Goal: Entertainment & Leisure: Consume media (video, audio)

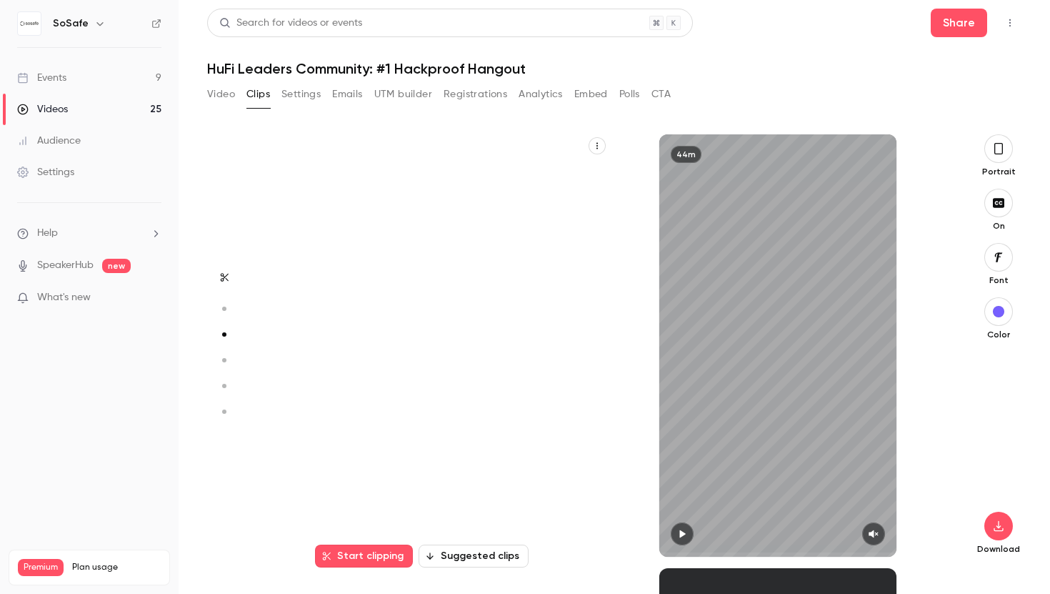
scroll to position [867, 0]
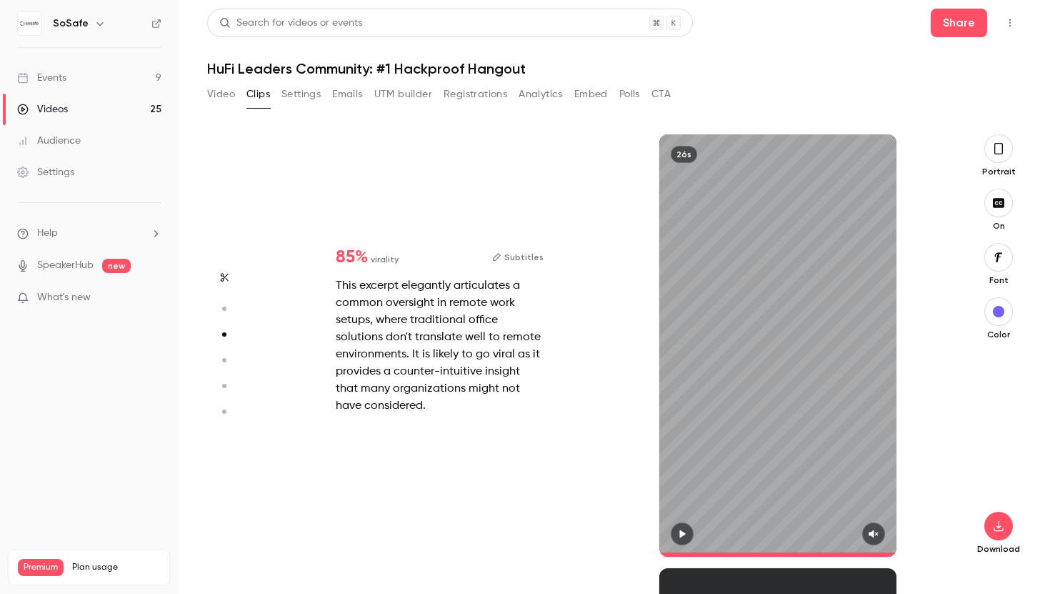
click at [229, 93] on button "Video" at bounding box center [221, 94] width 28 height 23
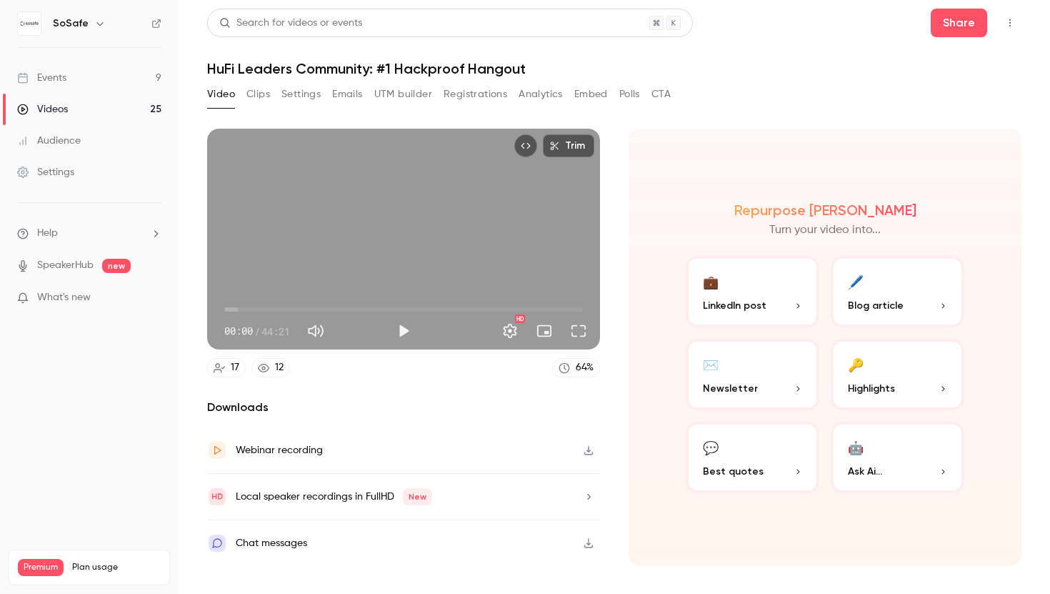
click at [265, 94] on button "Clips" at bounding box center [258, 94] width 24 height 23
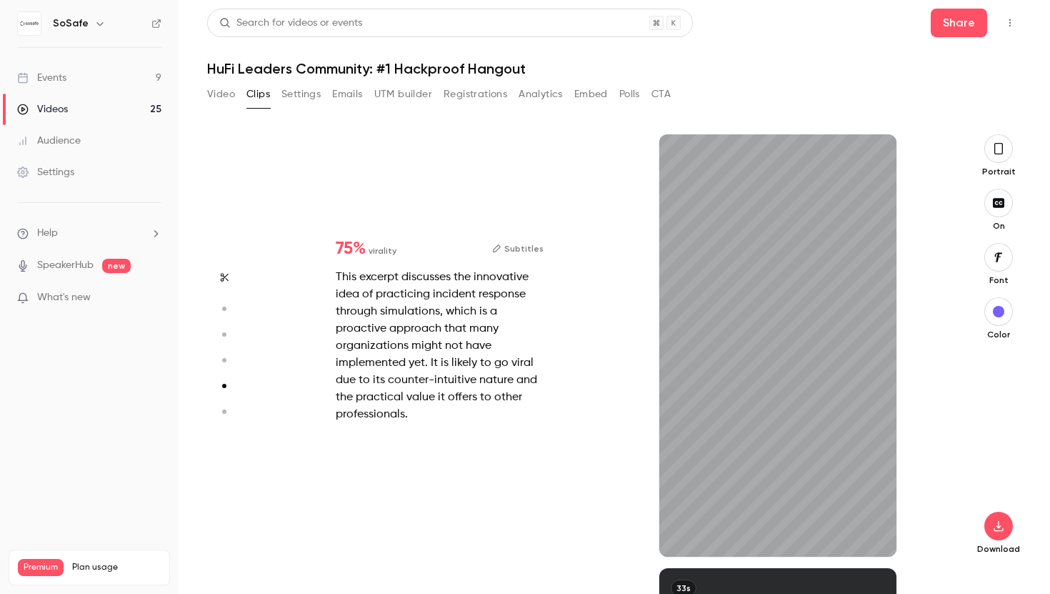
scroll to position [2145, 0]
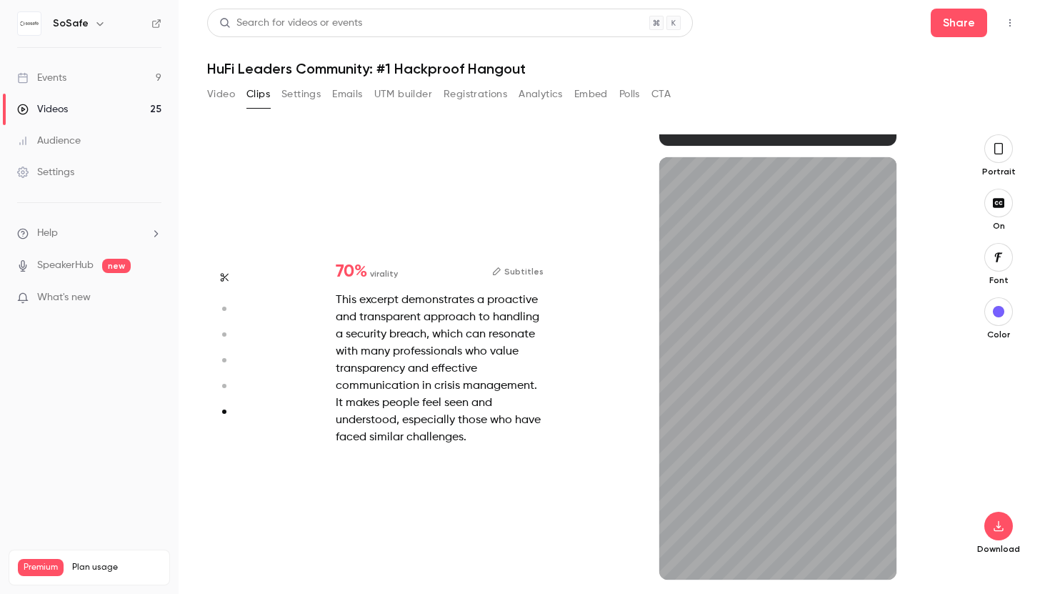
drag, startPoint x: 783, startPoint y: 578, endPoint x: 657, endPoint y: 578, distance: 126.4
click at [657, 578] on div "33s" at bounding box center [778, 368] width 339 height 422
click at [872, 557] on icon "button" at bounding box center [873, 557] width 9 height 8
drag, startPoint x: 672, startPoint y: 577, endPoint x: 649, endPoint y: 576, distance: 22.9
click at [649, 576] on div "33s" at bounding box center [778, 368] width 339 height 422
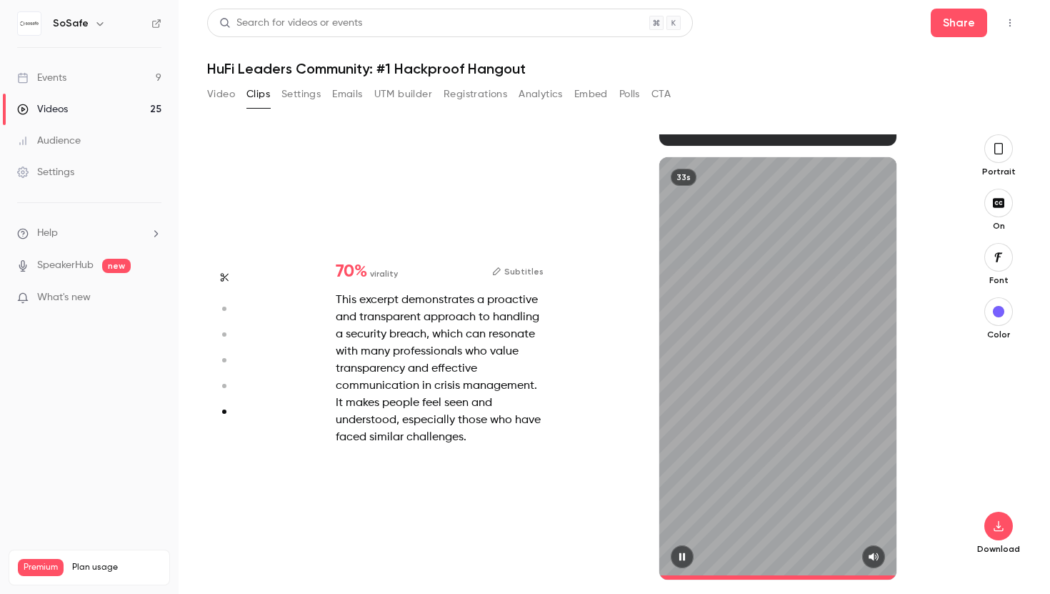
type input "*"
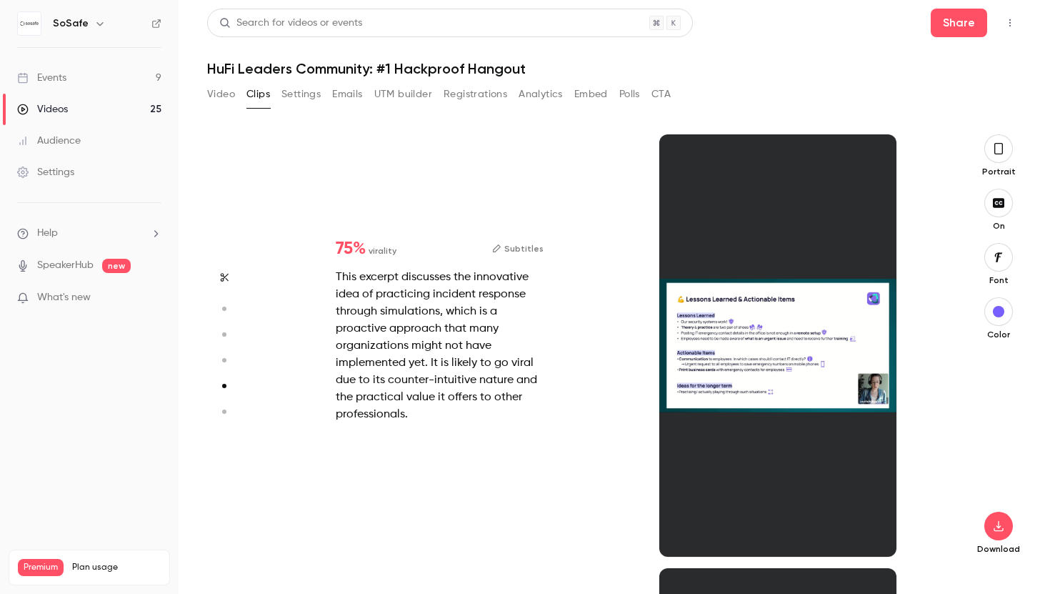
scroll to position [1735, 0]
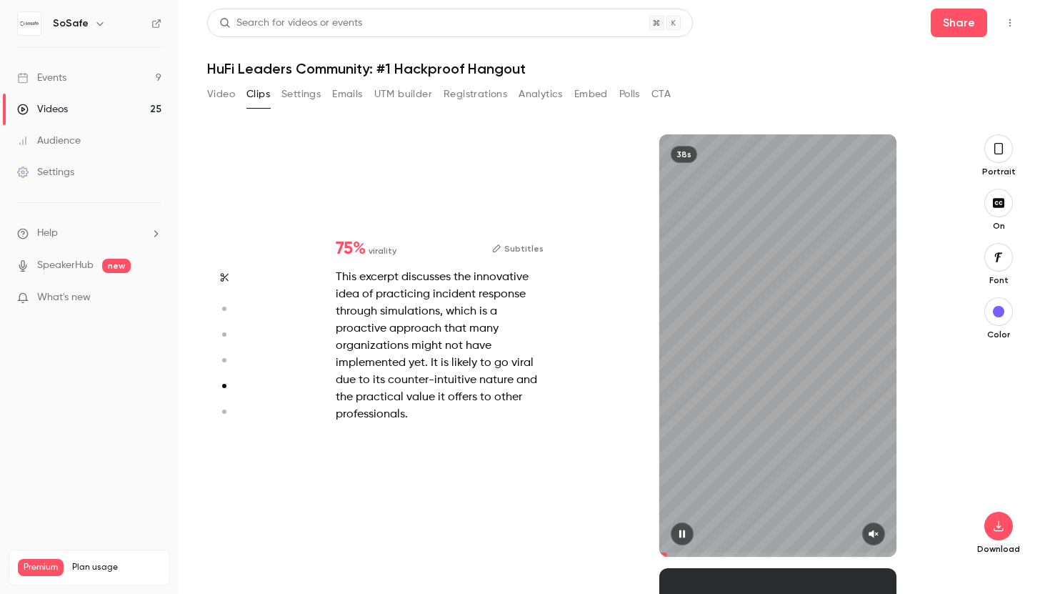
click at [874, 537] on icon "button" at bounding box center [873, 534] width 9 height 8
drag, startPoint x: 671, startPoint y: 554, endPoint x: 659, endPoint y: 554, distance: 12.1
click at [659, 554] on span at bounding box center [777, 554] width 237 height 23
type input "*"
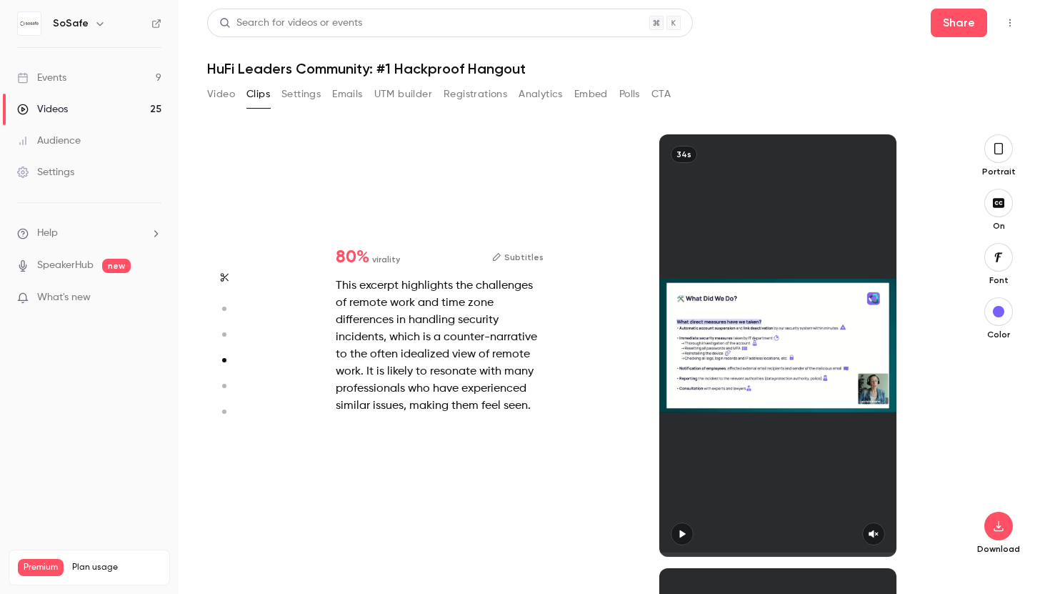
scroll to position [1301, 0]
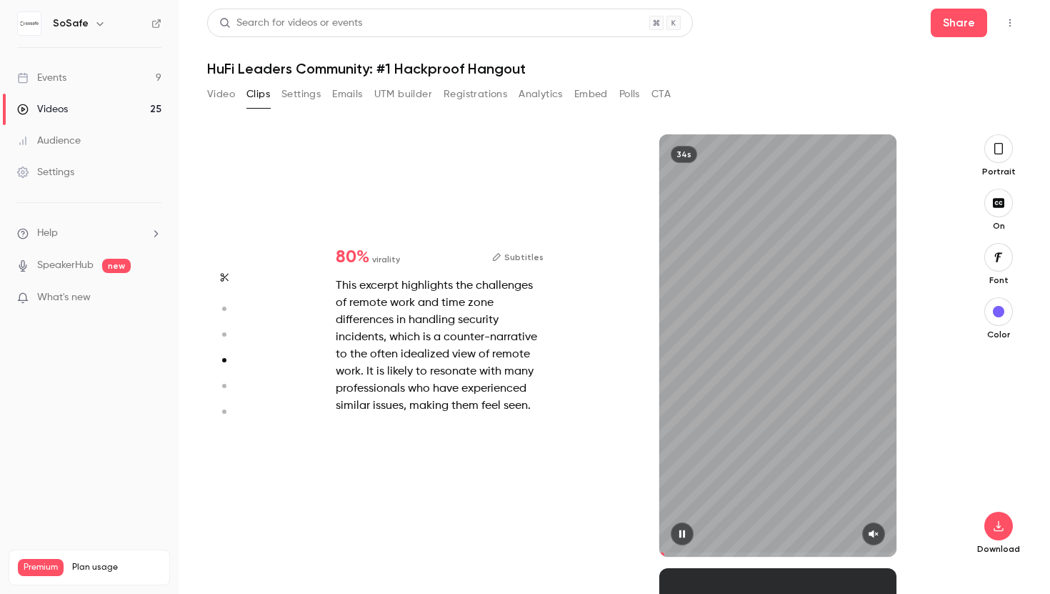
click at [875, 532] on icon "button" at bounding box center [873, 534] width 11 height 10
drag, startPoint x: 668, startPoint y: 554, endPoint x: 651, endPoint y: 552, distance: 17.3
click at [652, 552] on div "34s" at bounding box center [778, 345] width 339 height 422
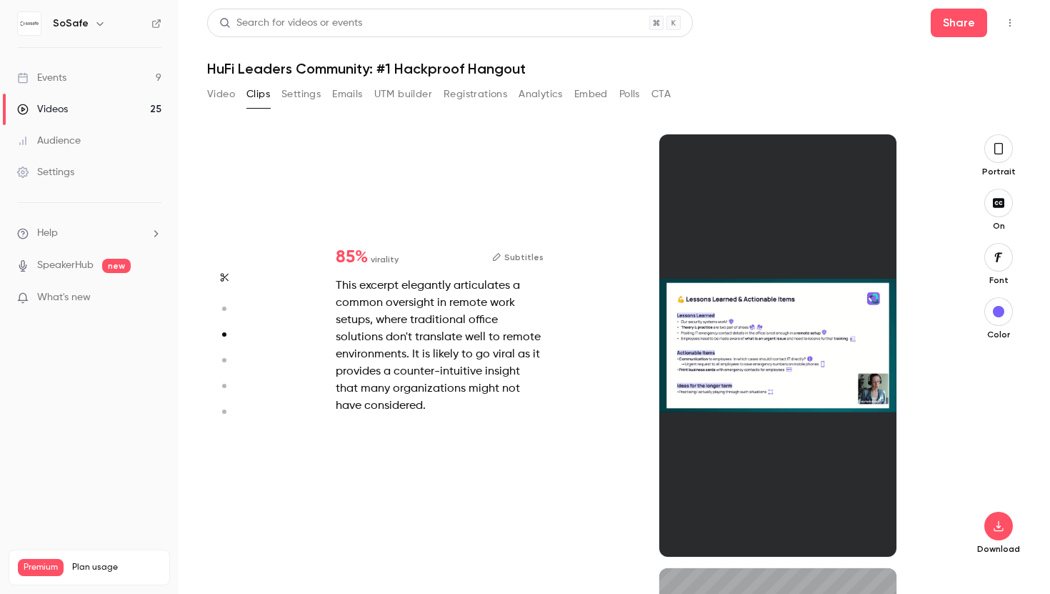
type input "*"
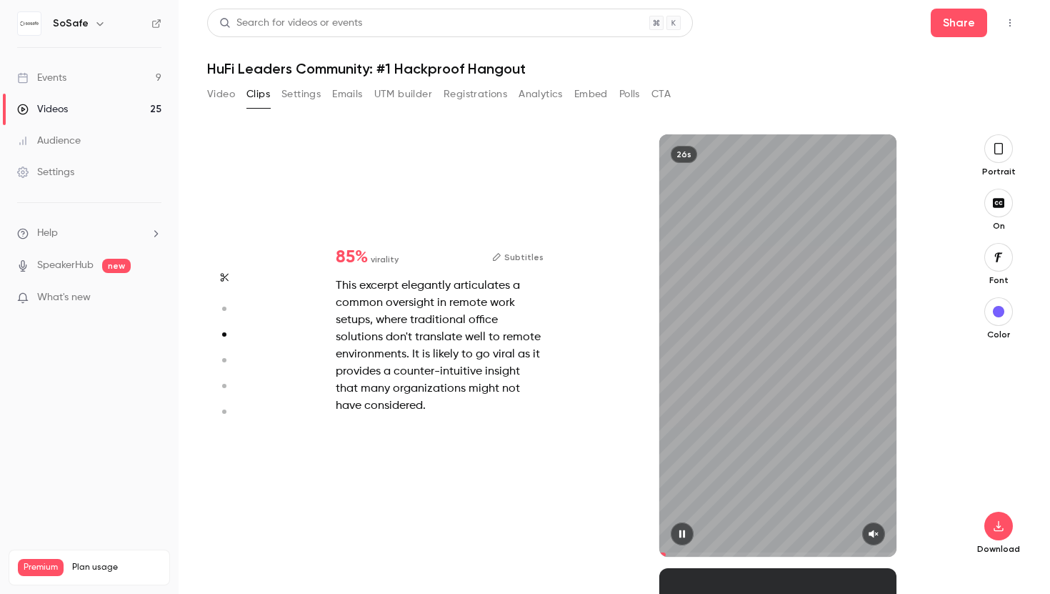
click at [875, 537] on icon "button" at bounding box center [873, 534] width 11 height 10
drag, startPoint x: 671, startPoint y: 552, endPoint x: 652, endPoint y: 551, distance: 19.3
click at [652, 551] on div "26s" at bounding box center [778, 345] width 339 height 422
click at [754, 375] on div "26s" at bounding box center [777, 345] width 237 height 422
click at [748, 350] on div "26s" at bounding box center [777, 345] width 237 height 422
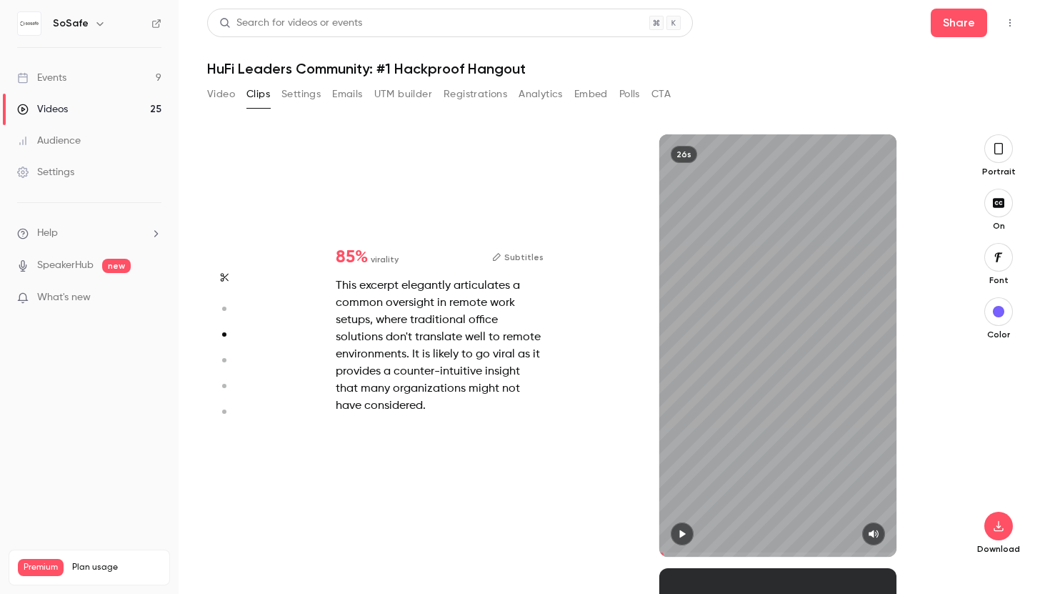
type input "***"
click at [1003, 527] on icon "button" at bounding box center [998, 525] width 17 height 11
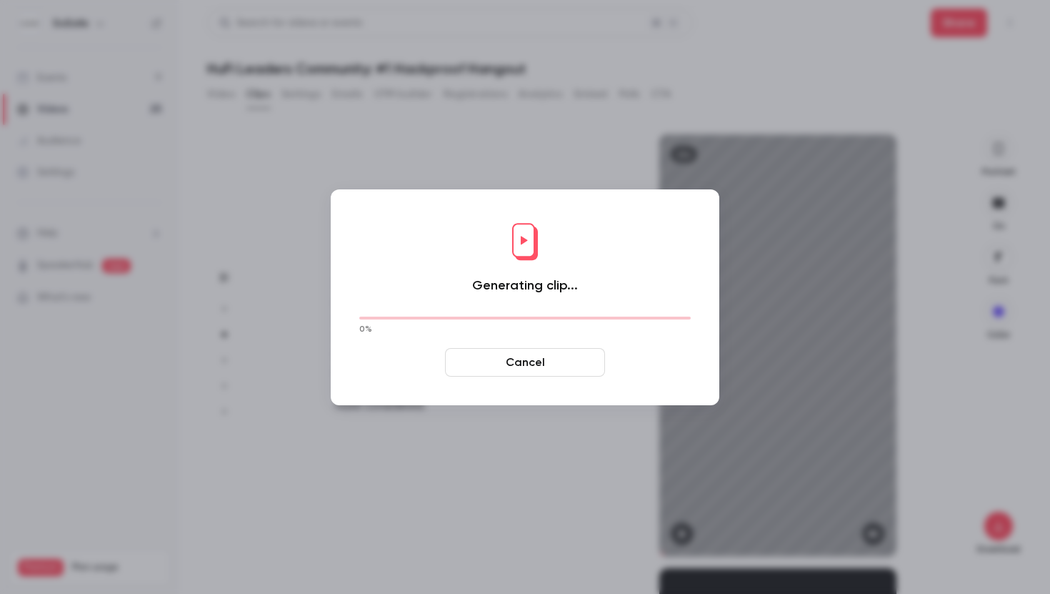
click at [534, 360] on button "Cancel" at bounding box center [525, 362] width 160 height 29
click at [572, 366] on button "Cancel" at bounding box center [525, 362] width 160 height 29
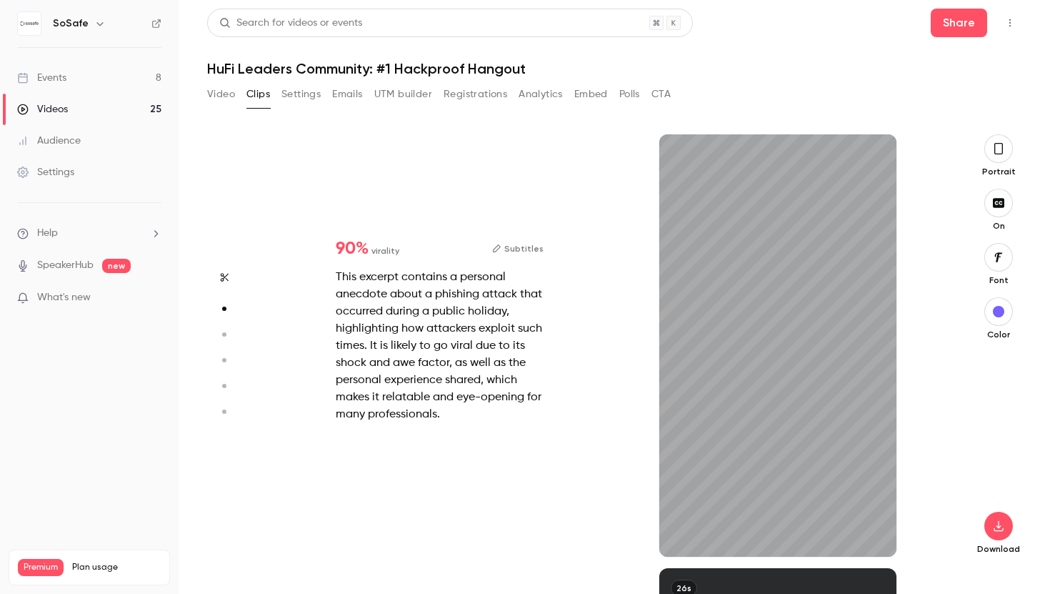
scroll to position [434, 0]
click at [1006, 527] on icon "button" at bounding box center [998, 525] width 17 height 11
click at [731, 277] on div "1m" at bounding box center [777, 345] width 237 height 422
click at [719, 312] on div "1m" at bounding box center [777, 345] width 237 height 422
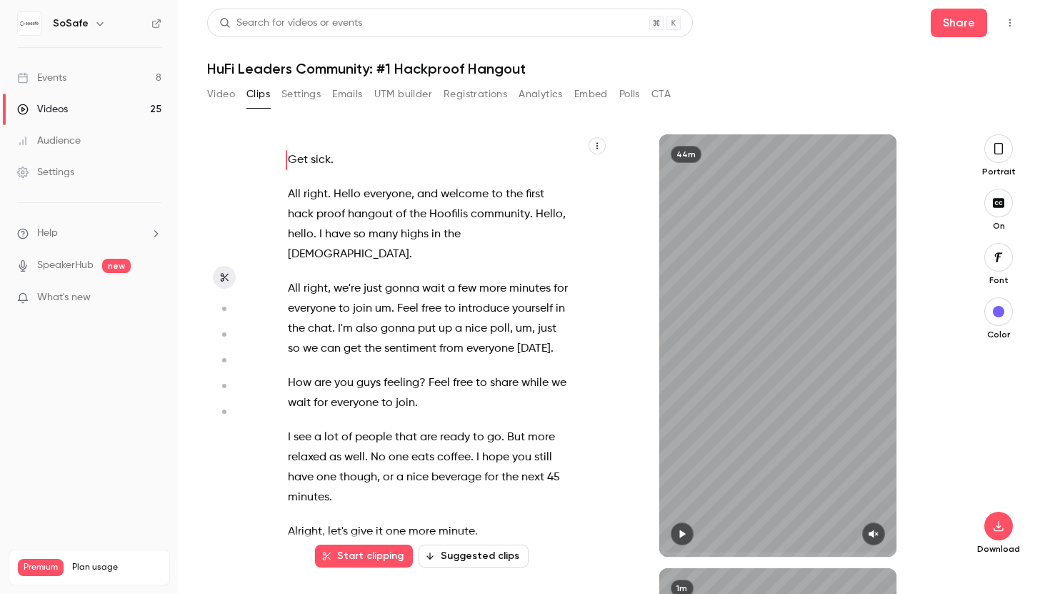
scroll to position [0, 0]
click at [485, 552] on button "Suggested clips" at bounding box center [474, 555] width 110 height 23
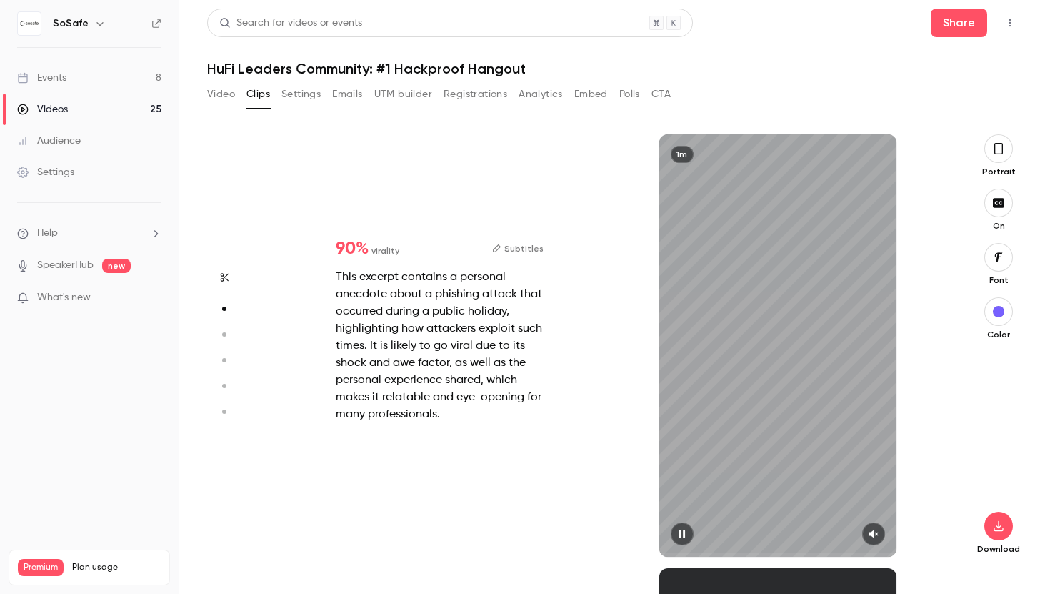
scroll to position [434, 0]
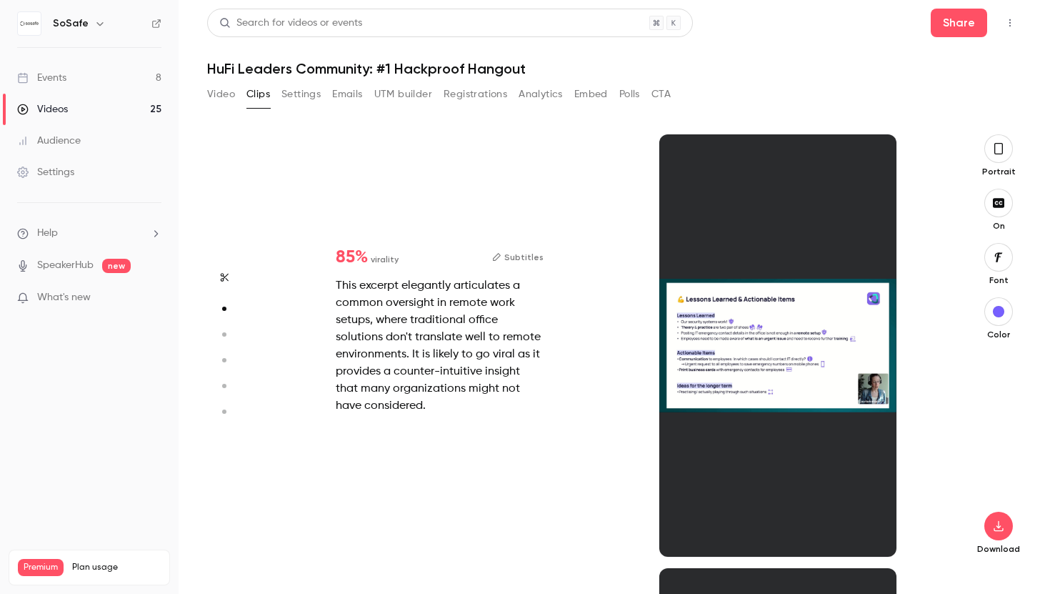
type input "*"
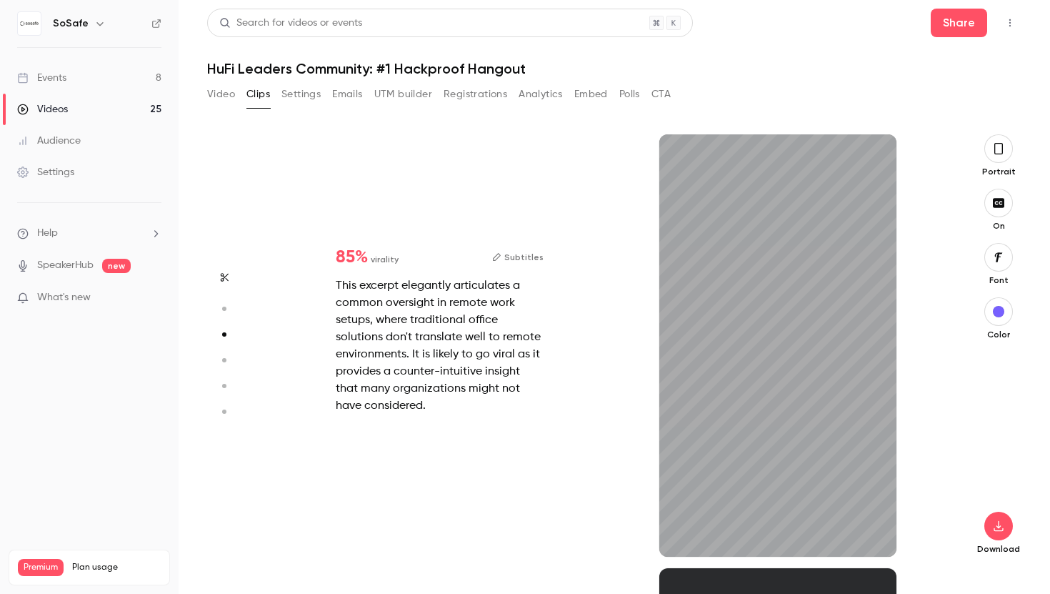
scroll to position [867, 0]
drag, startPoint x: 671, startPoint y: 551, endPoint x: 652, endPoint y: 549, distance: 19.3
click at [653, 550] on div "26s" at bounding box center [778, 345] width 339 height 422
click at [874, 533] on icon "button" at bounding box center [873, 534] width 11 height 10
click at [997, 512] on button "button" at bounding box center [998, 526] width 29 height 29
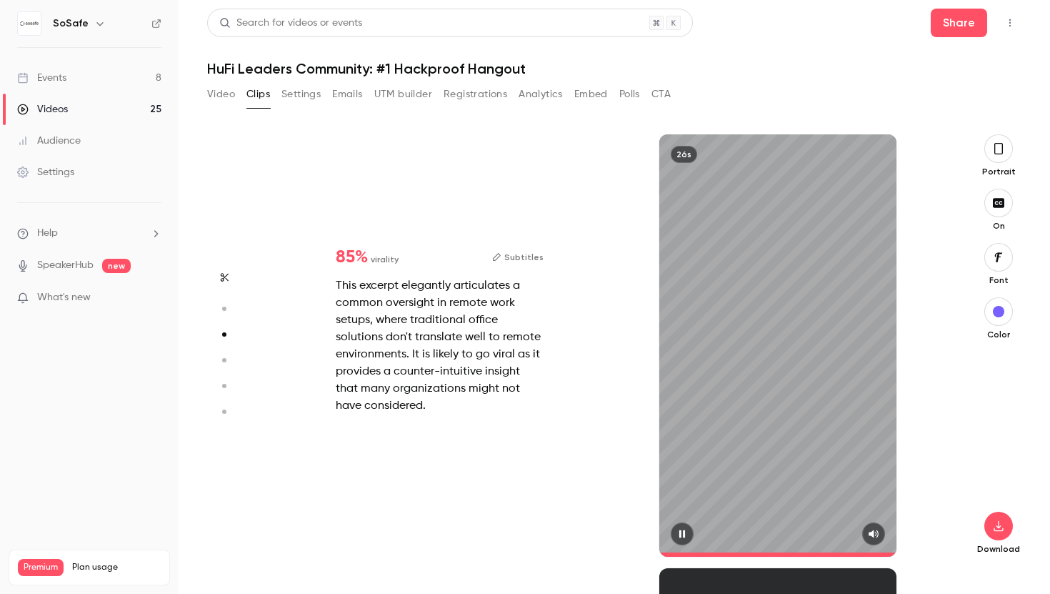
type input "*"
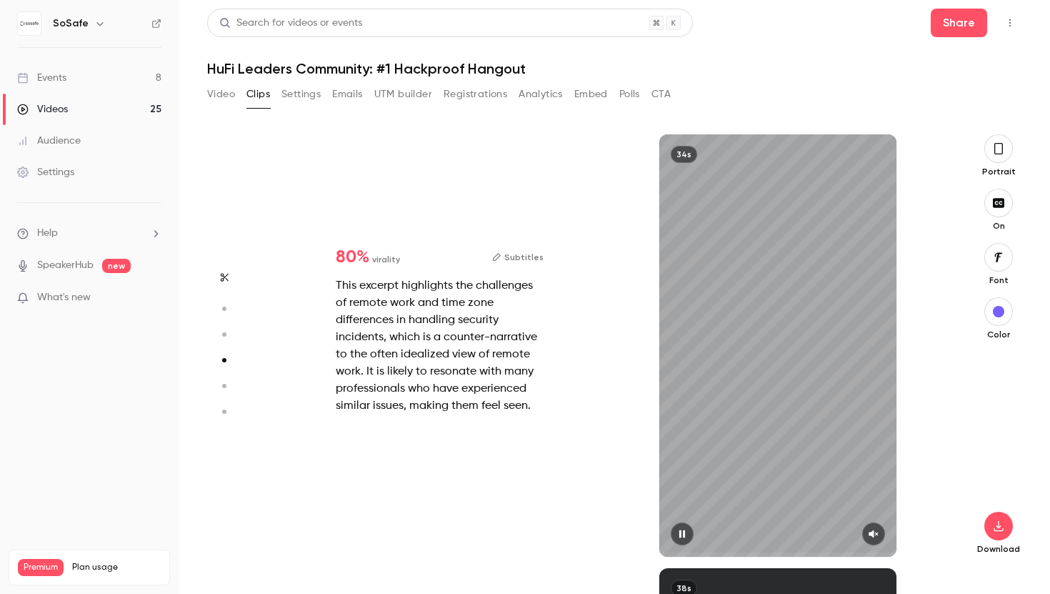
scroll to position [1301, 0]
click at [876, 530] on icon "button" at bounding box center [873, 534] width 11 height 10
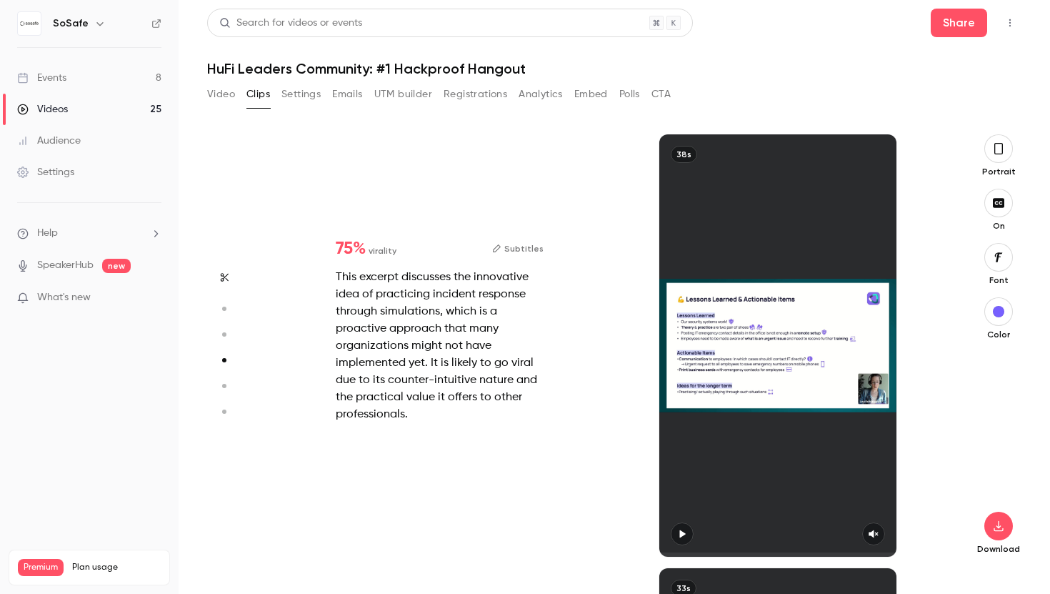
type input "*"
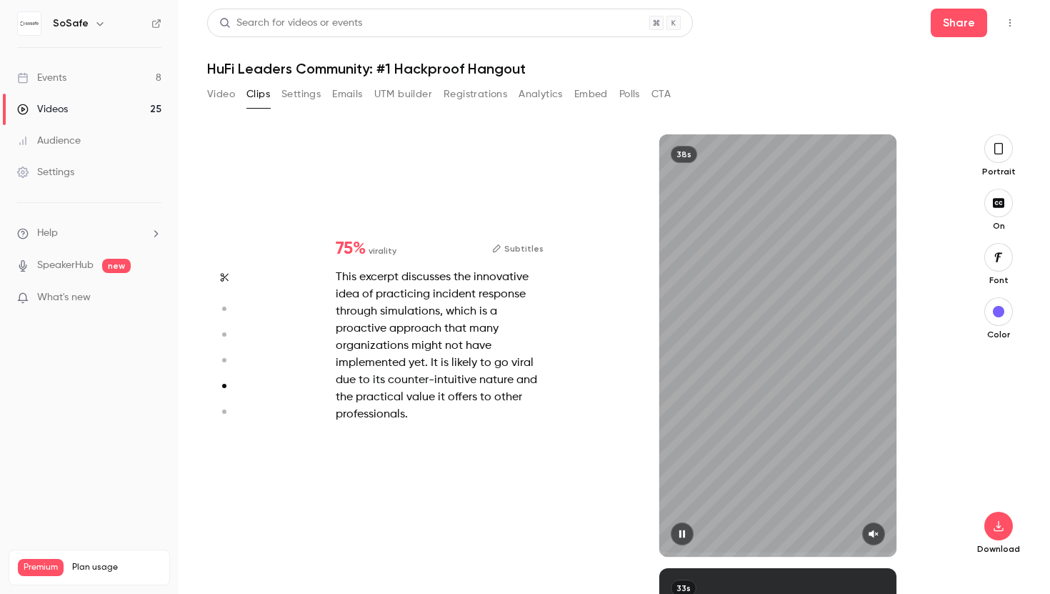
scroll to position [1735, 0]
click at [877, 532] on icon "button" at bounding box center [873, 534] width 11 height 10
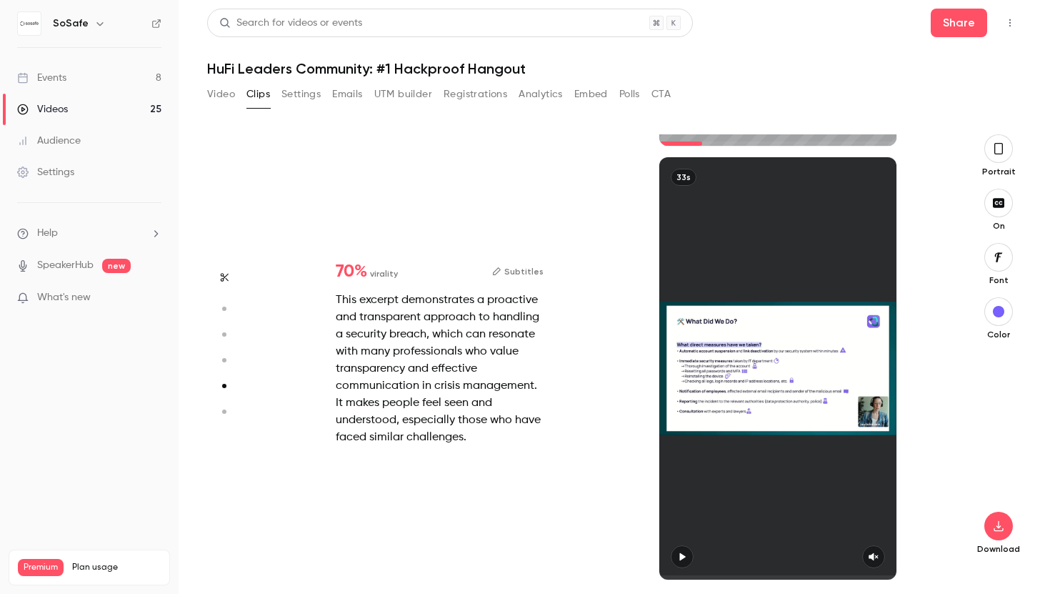
type input "*"
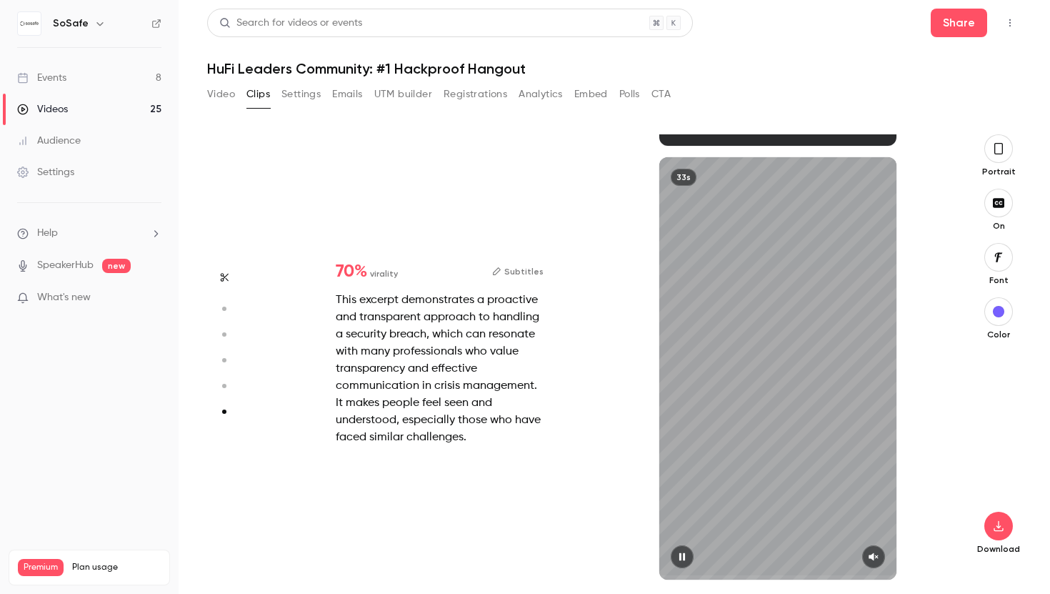
scroll to position [2145, 0]
click at [874, 559] on icon "button" at bounding box center [873, 557] width 11 height 10
click at [1000, 525] on icon "button" at bounding box center [998, 526] width 9 height 11
click at [687, 562] on button "button" at bounding box center [682, 556] width 23 height 23
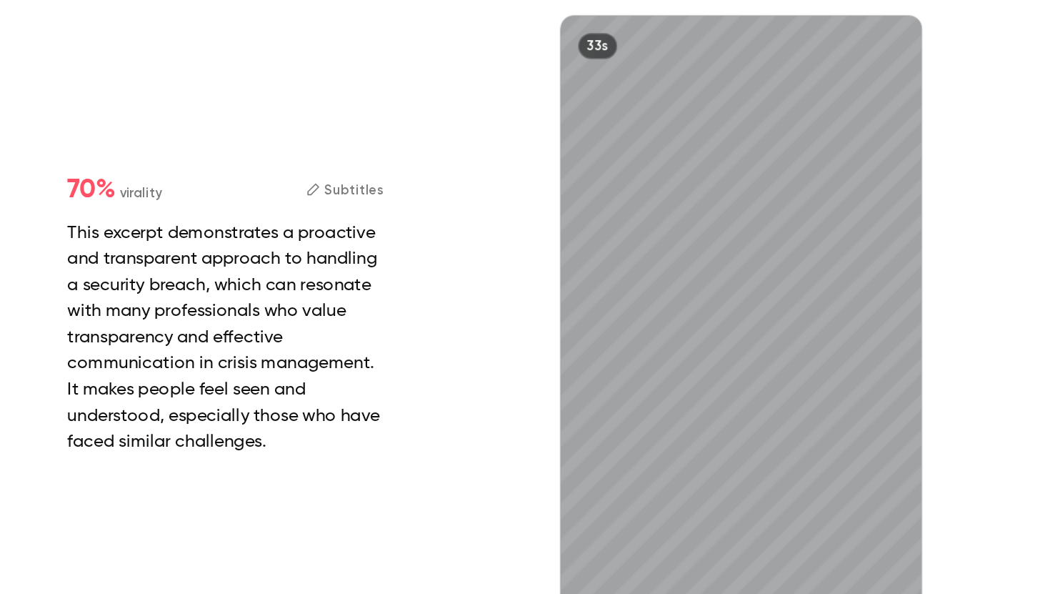
click at [925, 421] on div "33s" at bounding box center [778, 368] width 339 height 422
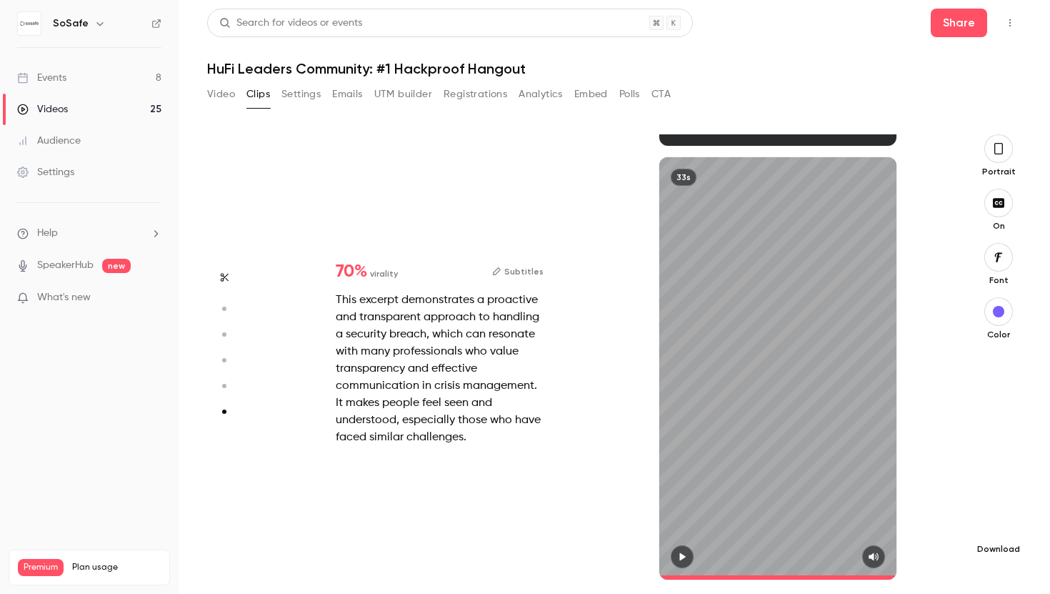
click at [997, 531] on icon "button" at bounding box center [998, 525] width 17 height 11
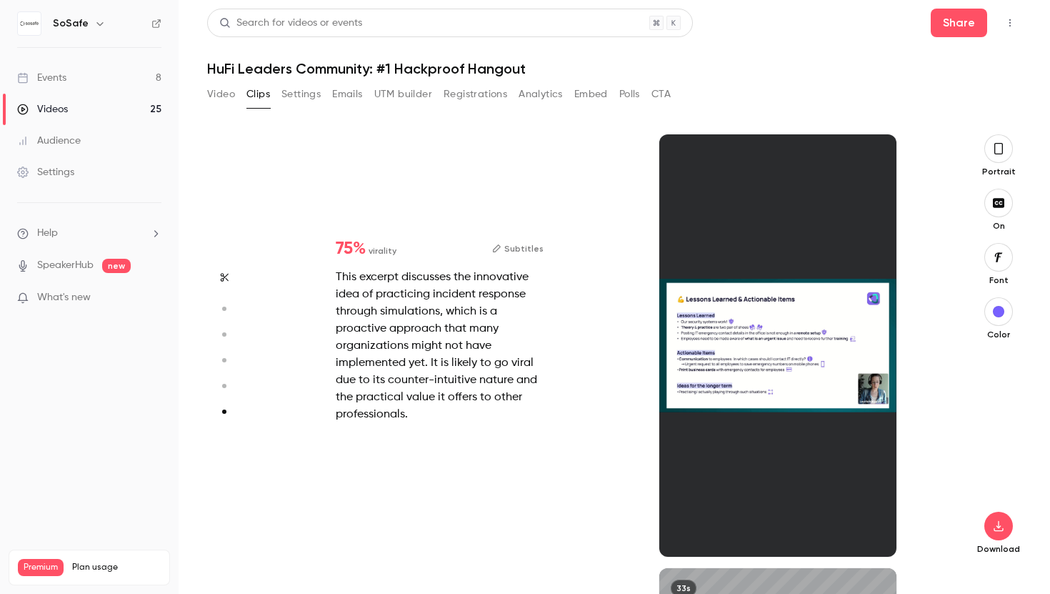
type input "*"
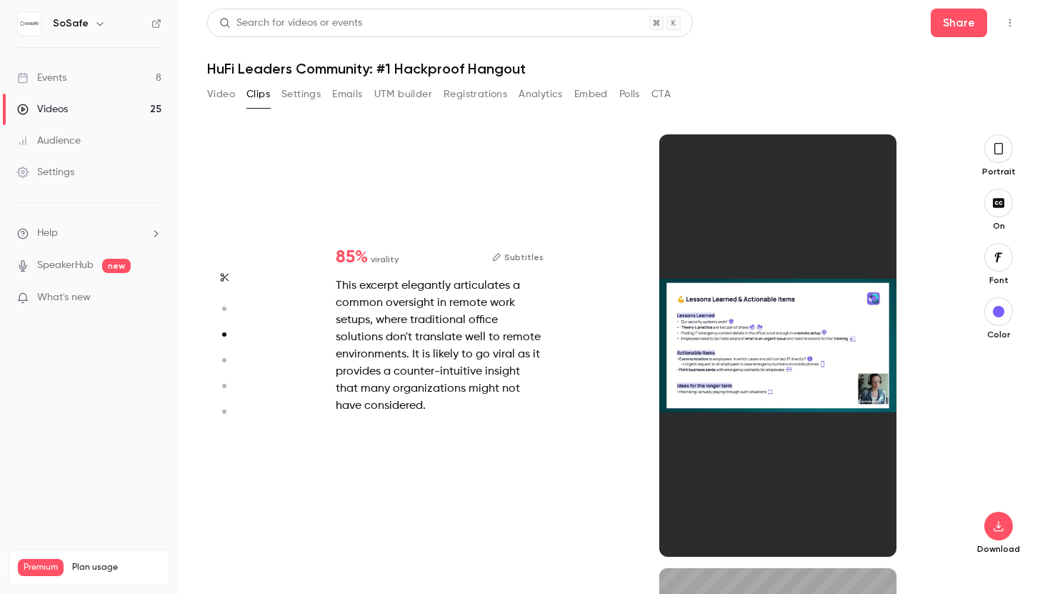
scroll to position [867, 0]
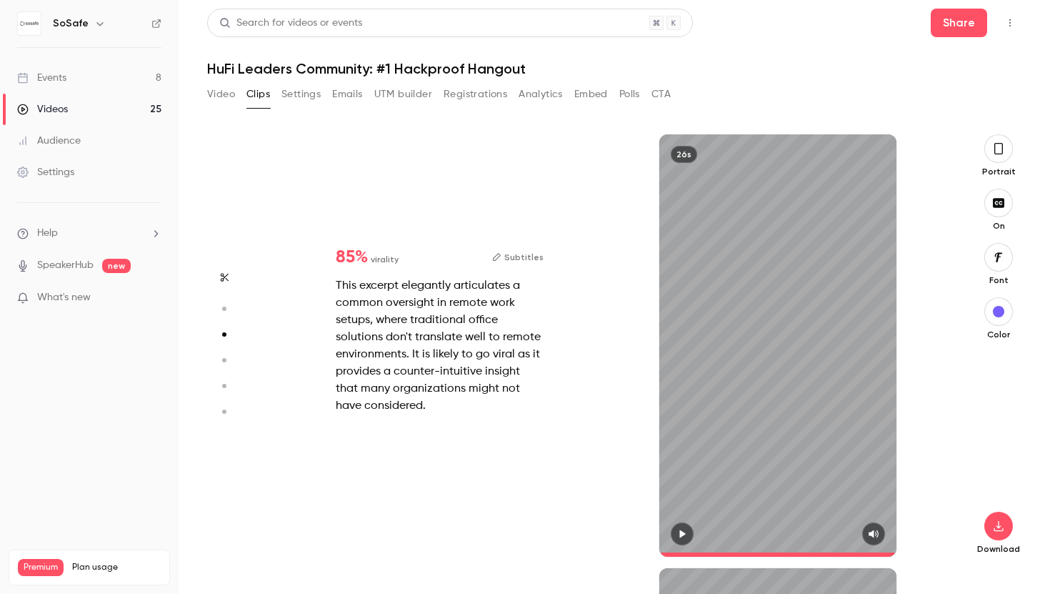
type input "****"
